Goal: Find specific page/section: Find specific page/section

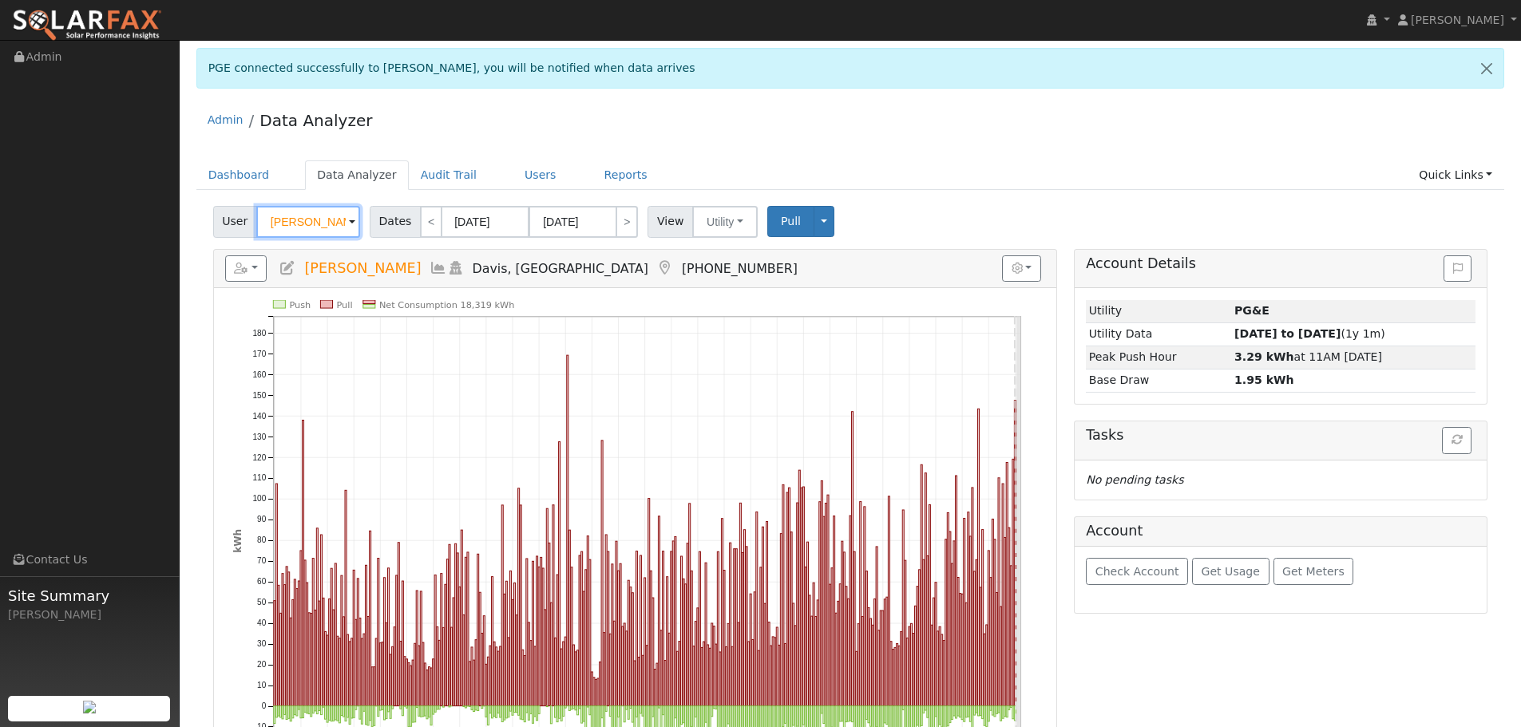
click at [329, 227] on input "[PERSON_NAME]" at bounding box center [308, 222] width 104 height 32
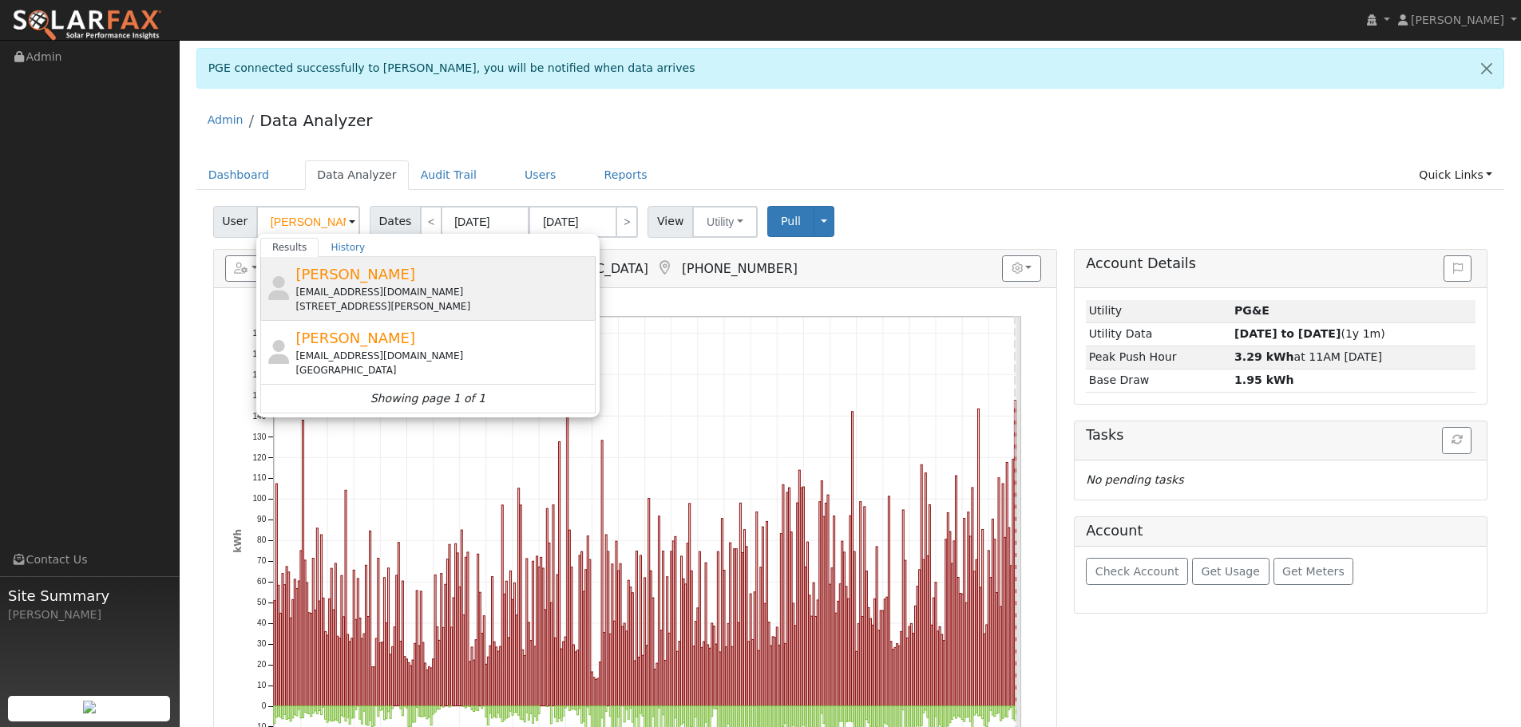
click at [426, 278] on div "[PERSON_NAME] [EMAIL_ADDRESS][DOMAIN_NAME] [STREET_ADDRESS][PERSON_NAME]" at bounding box center [443, 288] width 296 height 50
type input "[PERSON_NAME]"
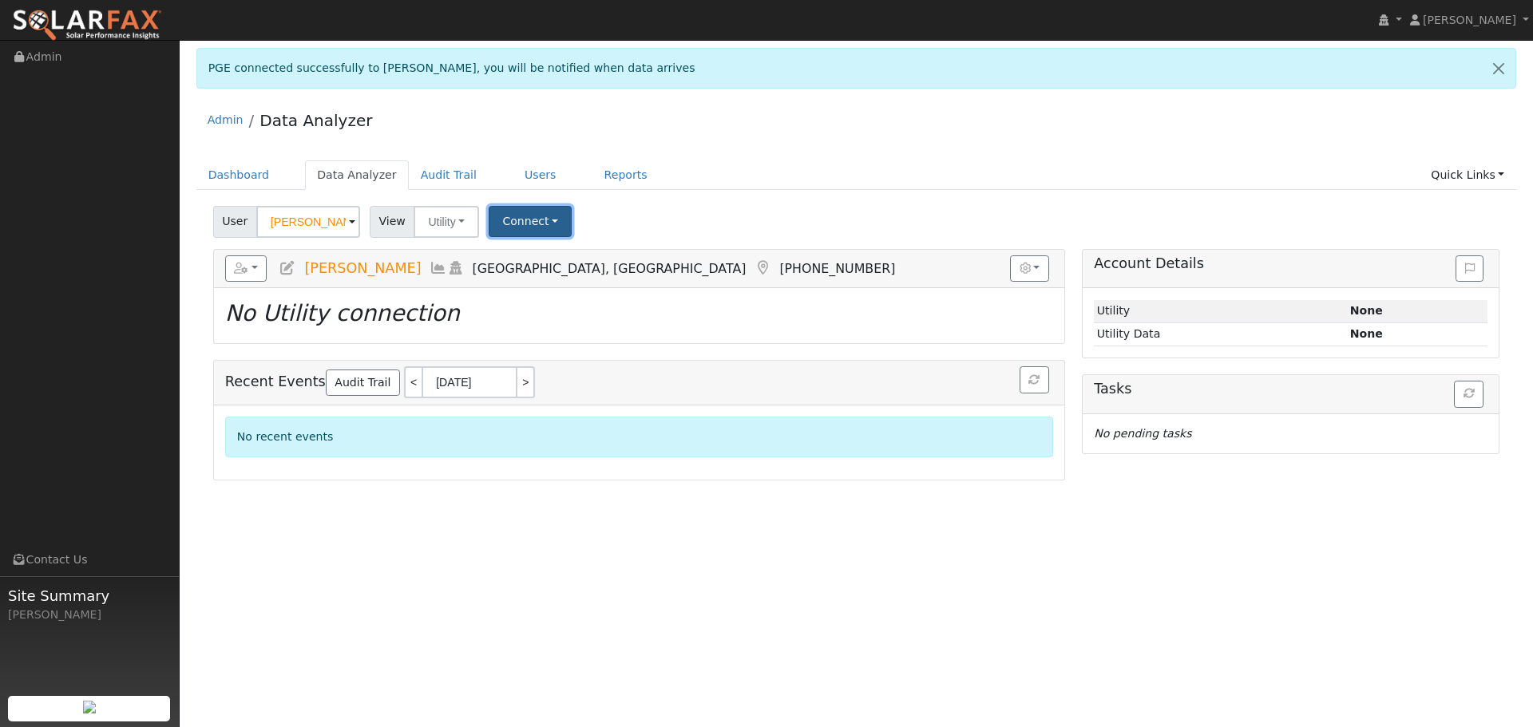
click at [547, 222] on button "Connect" at bounding box center [530, 221] width 83 height 31
click at [596, 255] on icon at bounding box center [599, 256] width 7 height 11
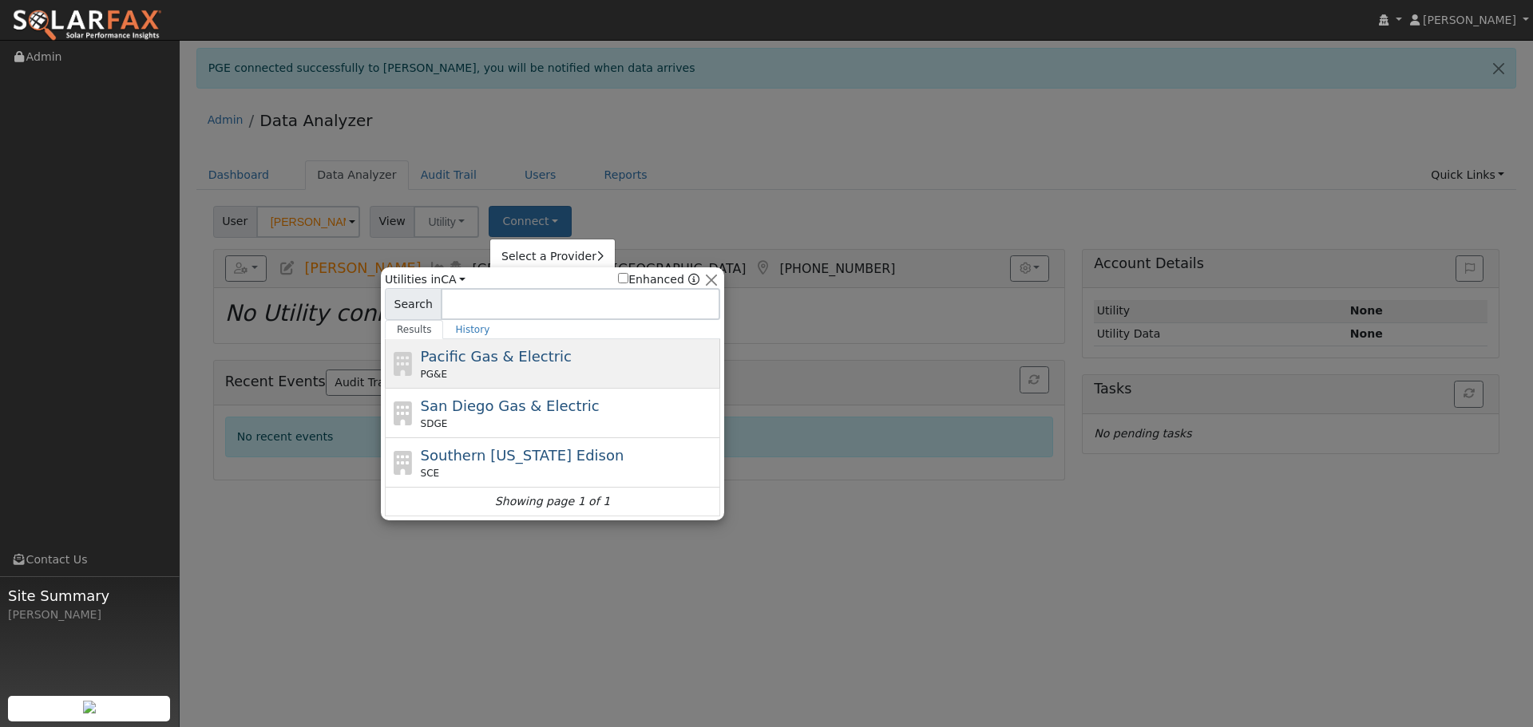
click at [538, 354] on div "Pacific Gas & Electric PG&E" at bounding box center [569, 364] width 296 height 36
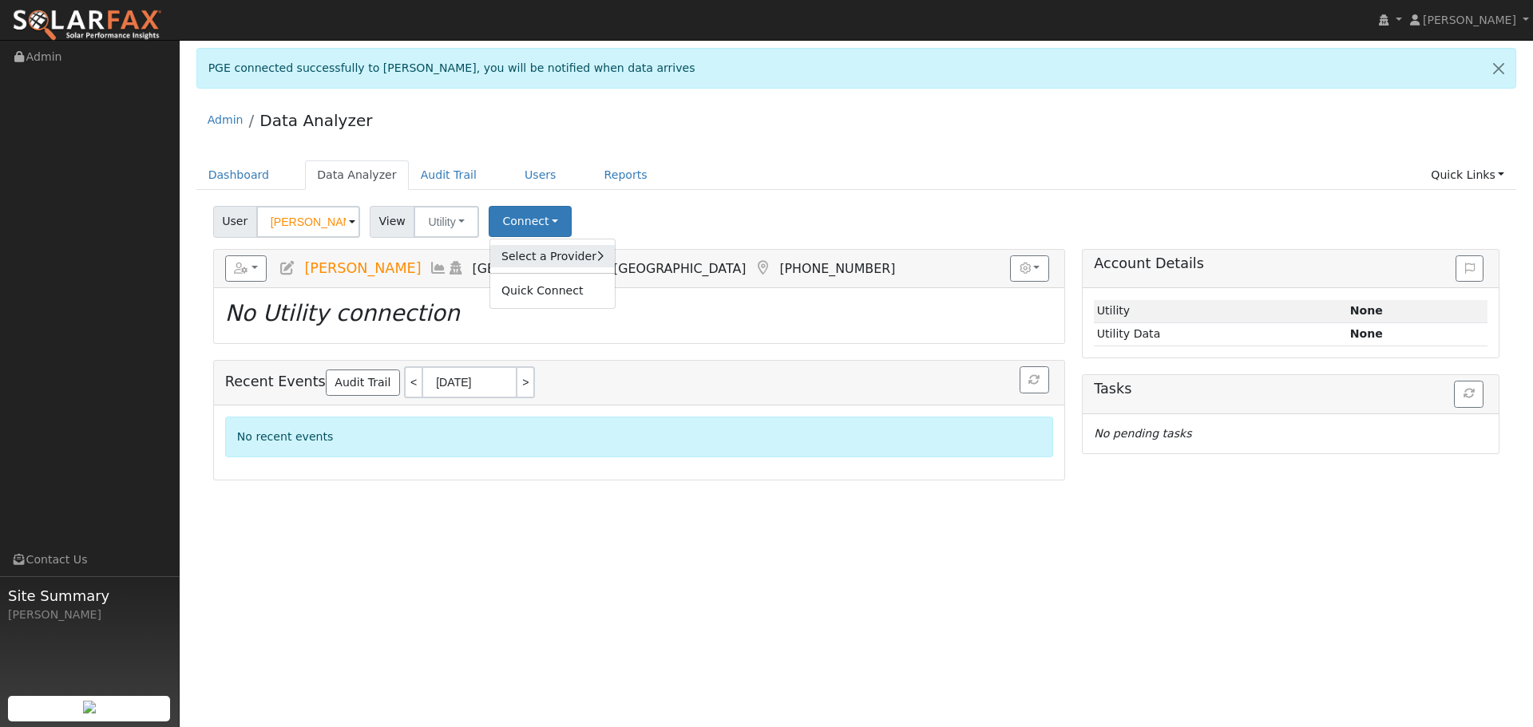
click at [581, 263] on link "Select a Provider" at bounding box center [552, 256] width 125 height 22
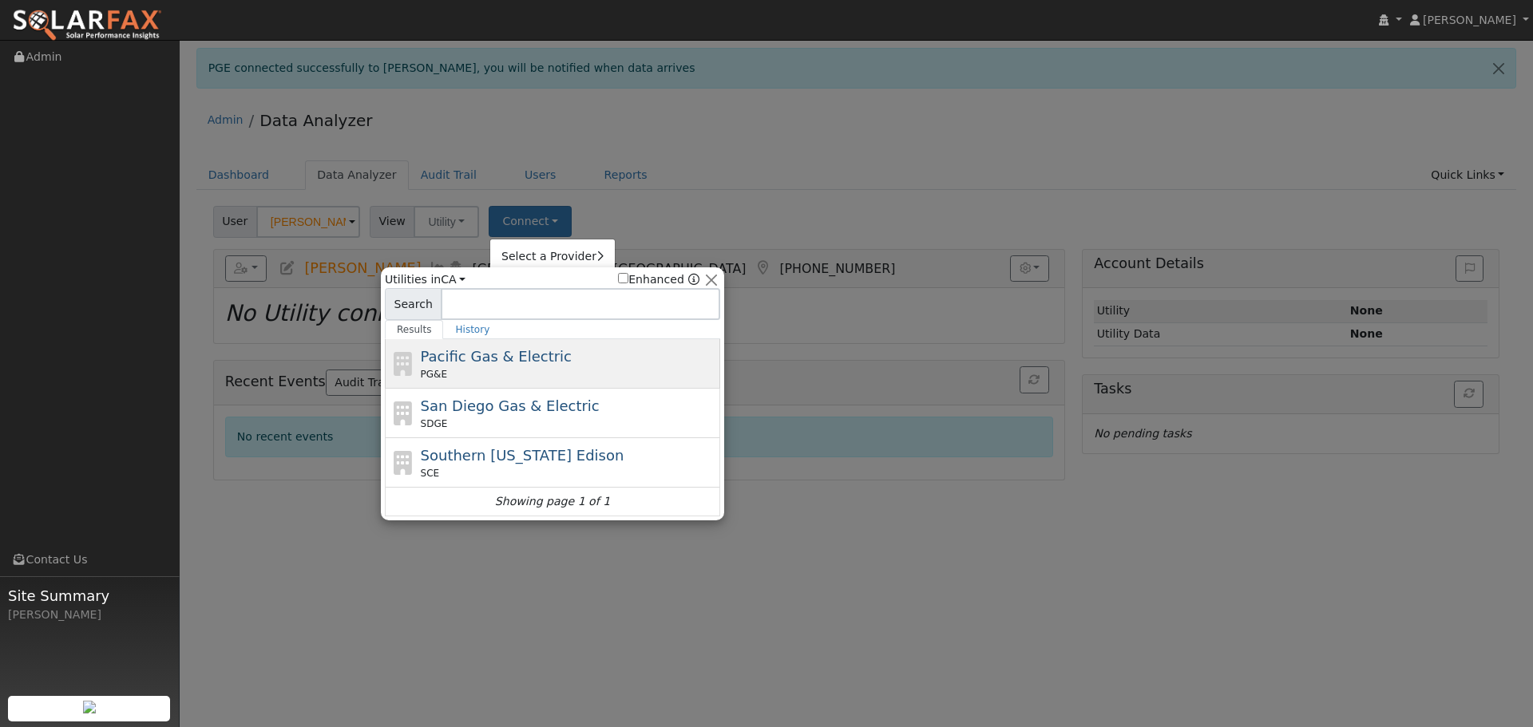
click at [578, 361] on div "Pacific Gas & Electric PG&E" at bounding box center [569, 364] width 296 height 36
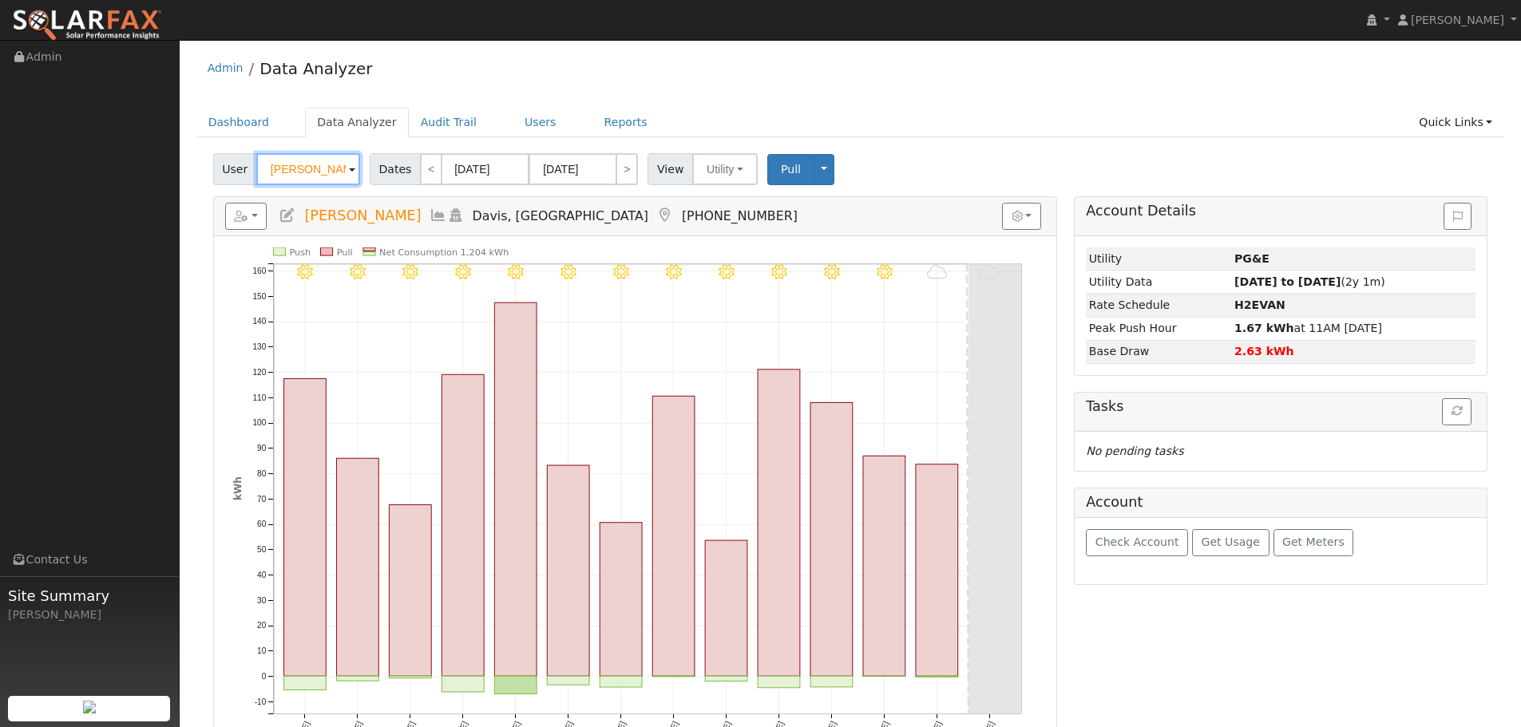
click at [301, 170] on input "[PERSON_NAME]" at bounding box center [308, 169] width 104 height 32
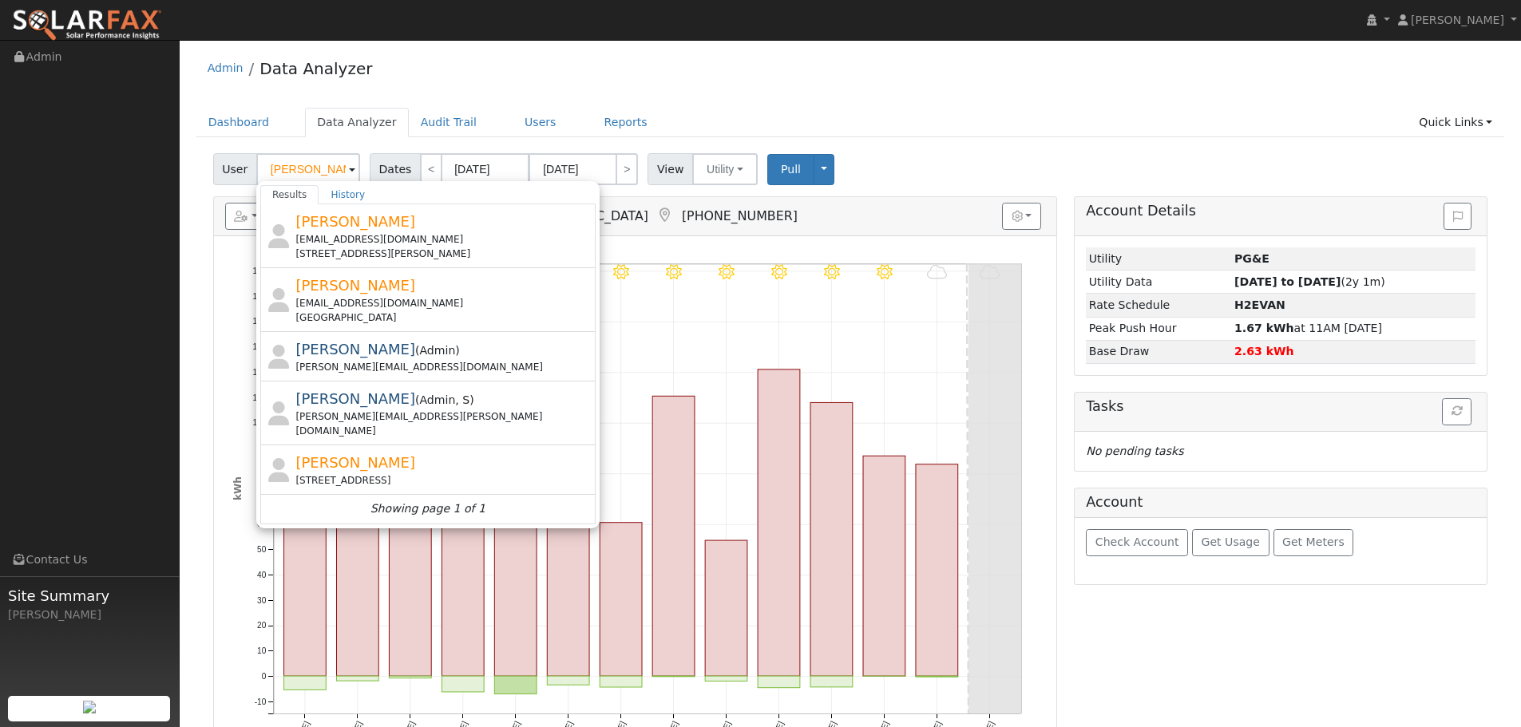
click at [391, 244] on div "[EMAIL_ADDRESS][DOMAIN_NAME]" at bounding box center [443, 239] width 296 height 14
type input "[PERSON_NAME]"
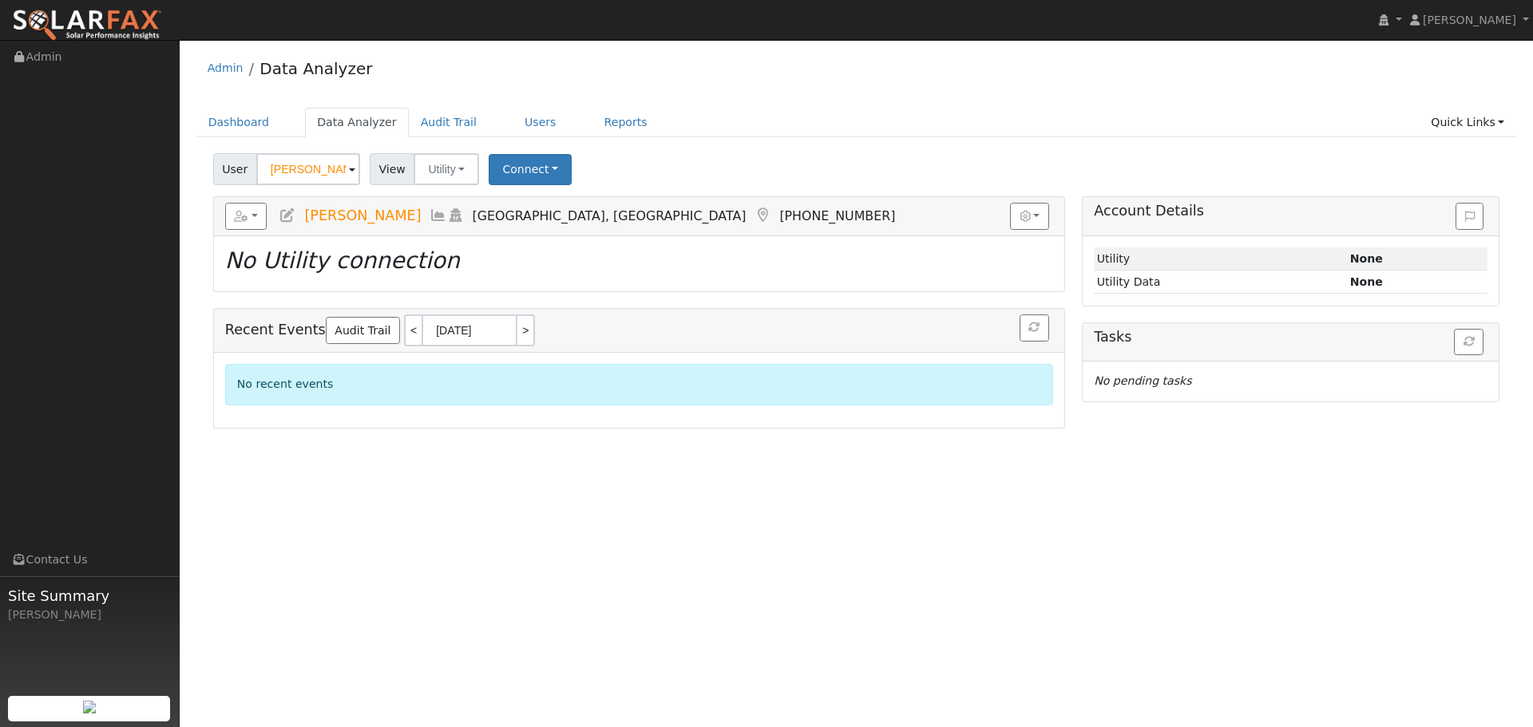
click at [738, 508] on div "User Profile First name Last name Email Email Notifications No Emails No Emails…" at bounding box center [856, 383] width 1353 height 687
click at [1195, 551] on div "User Profile First name Last name Email Email Notifications No Emails No Emails…" at bounding box center [856, 383] width 1353 height 687
